Goal: Transaction & Acquisition: Download file/media

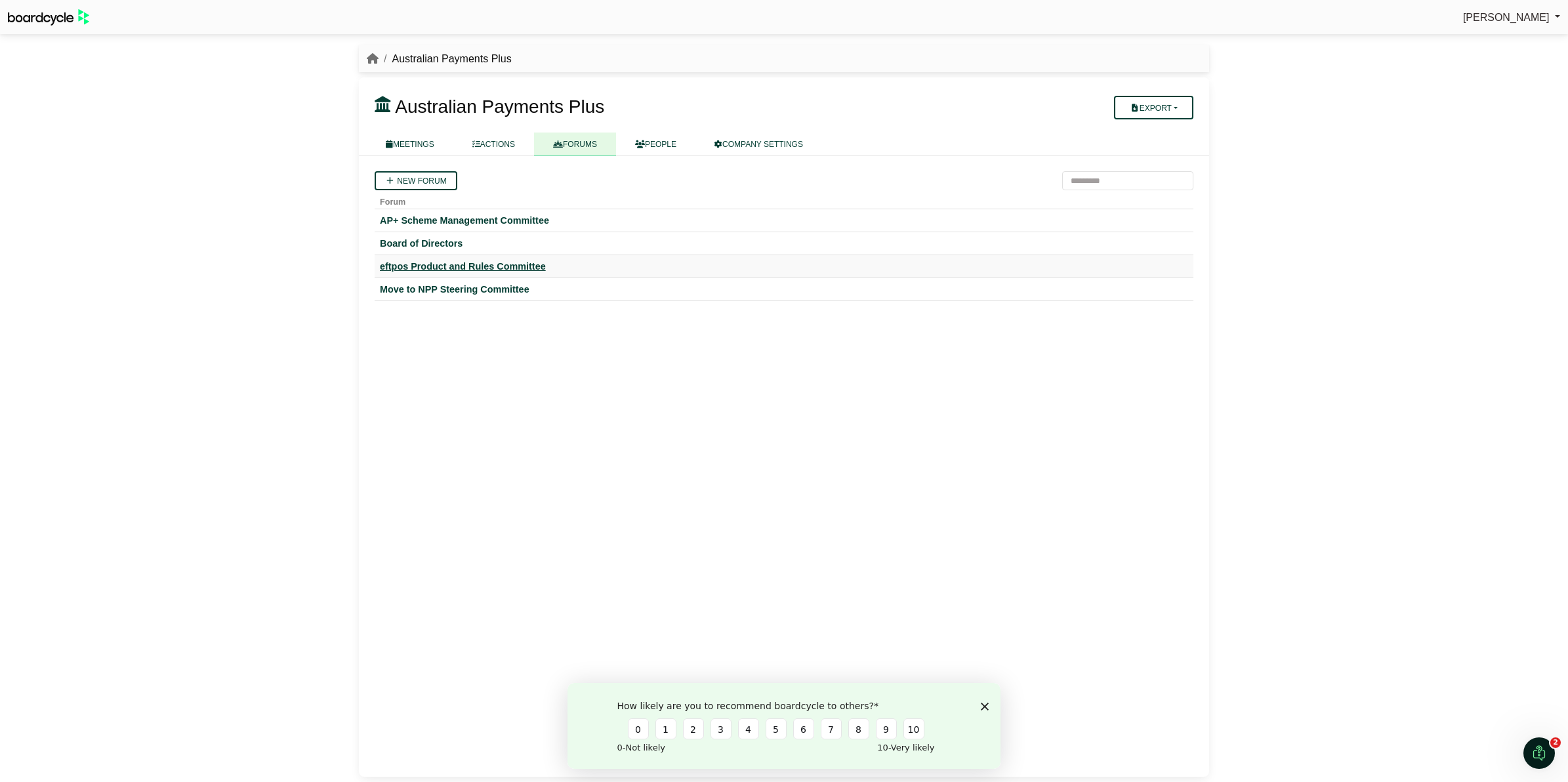
click at [482, 267] on div "eftpos Product and Rules Committee" at bounding box center [784, 266] width 808 height 11
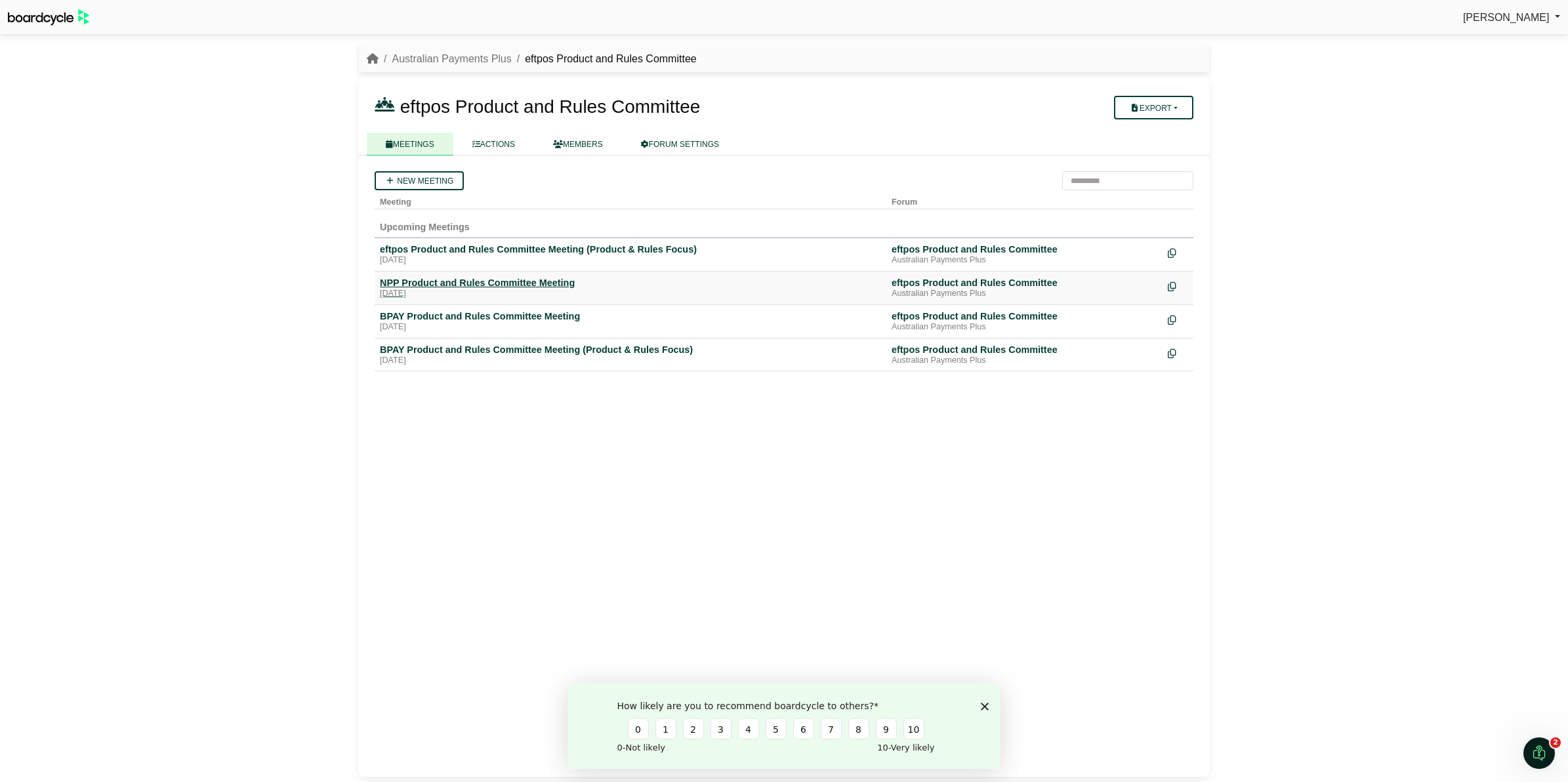
click at [513, 280] on div "NPP Product and Rules Committee Meeting" at bounding box center [631, 282] width 501 height 11
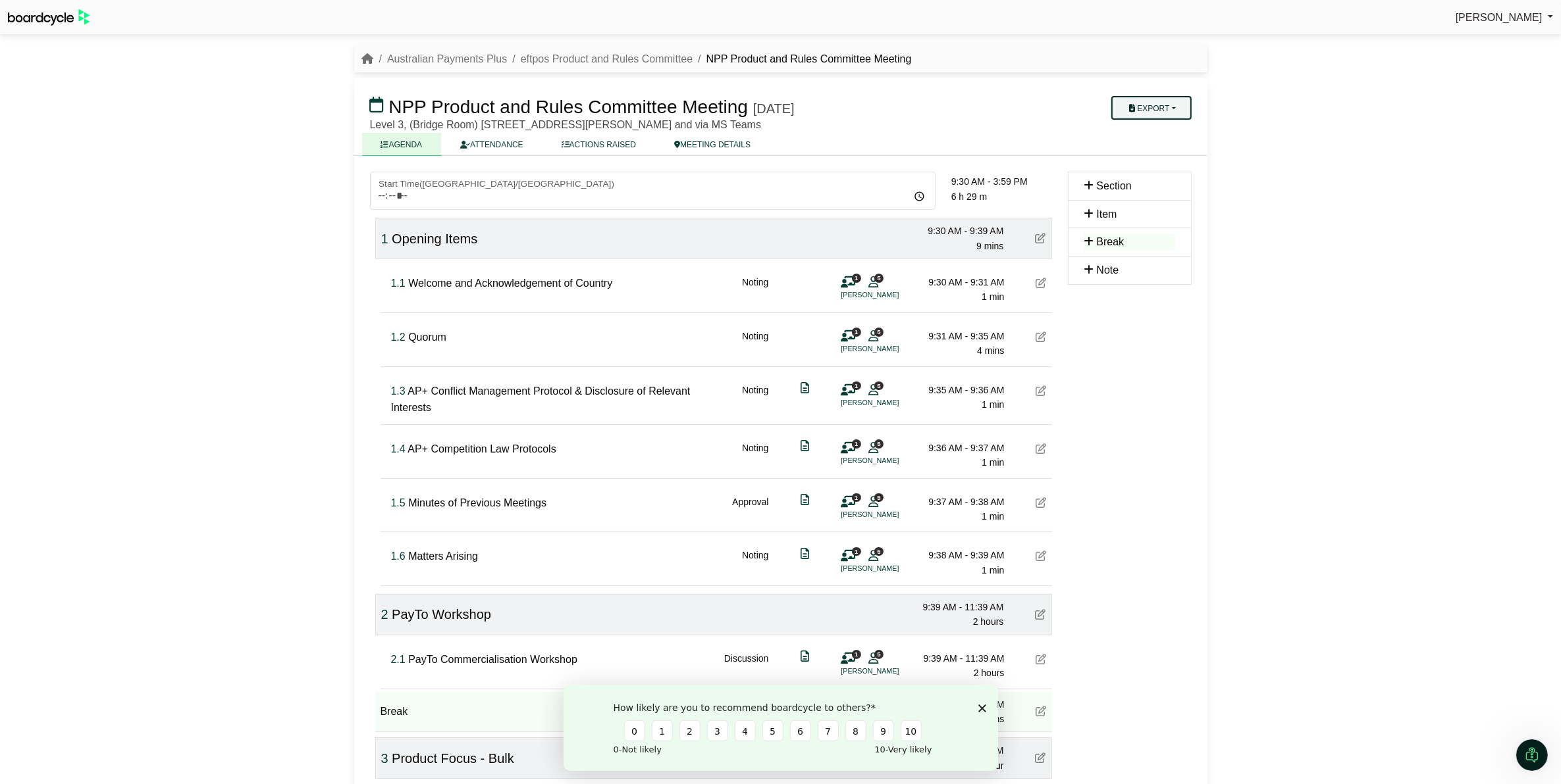
click at [1159, 109] on button "Export" at bounding box center [1151, 108] width 80 height 24
click at [1150, 144] on link "Run Sheet" at bounding box center [1170, 150] width 115 height 20
